Goal: Find contact information: Find contact information

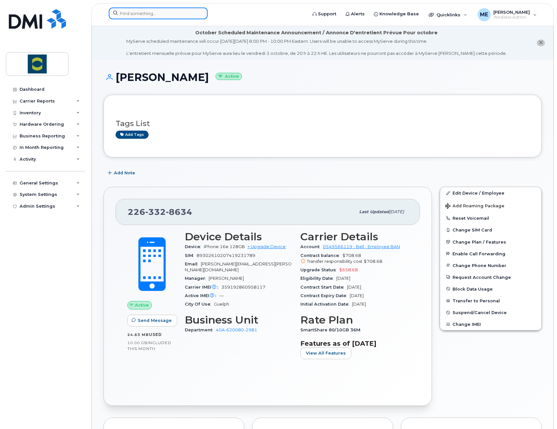
click at [177, 14] on input at bounding box center [158, 14] width 99 height 12
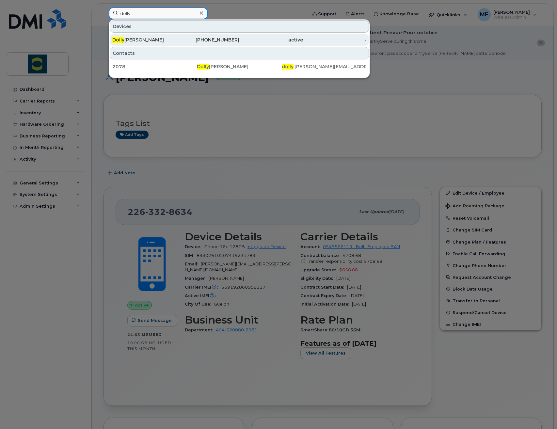
type input "dolly"
click at [158, 44] on div "[PERSON_NAME]" at bounding box center [144, 40] width 64 height 12
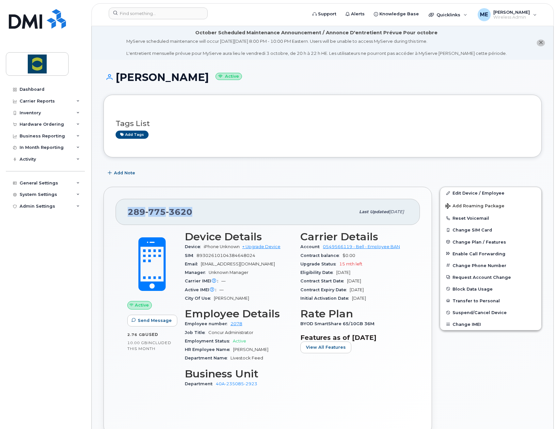
drag, startPoint x: 194, startPoint y: 216, endPoint x: 118, endPoint y: 216, distance: 75.7
click at [118, 216] on div "[PHONE_NUMBER] Last updated [DATE]" at bounding box center [268, 212] width 304 height 26
copy span "[PHONE_NUMBER]"
